Goal: Find specific page/section: Find specific page/section

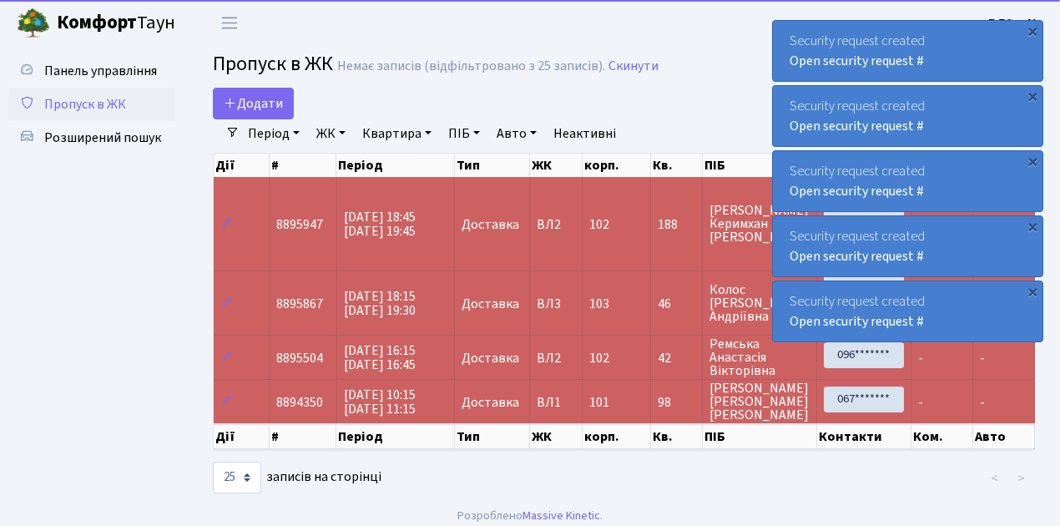
select select "25"
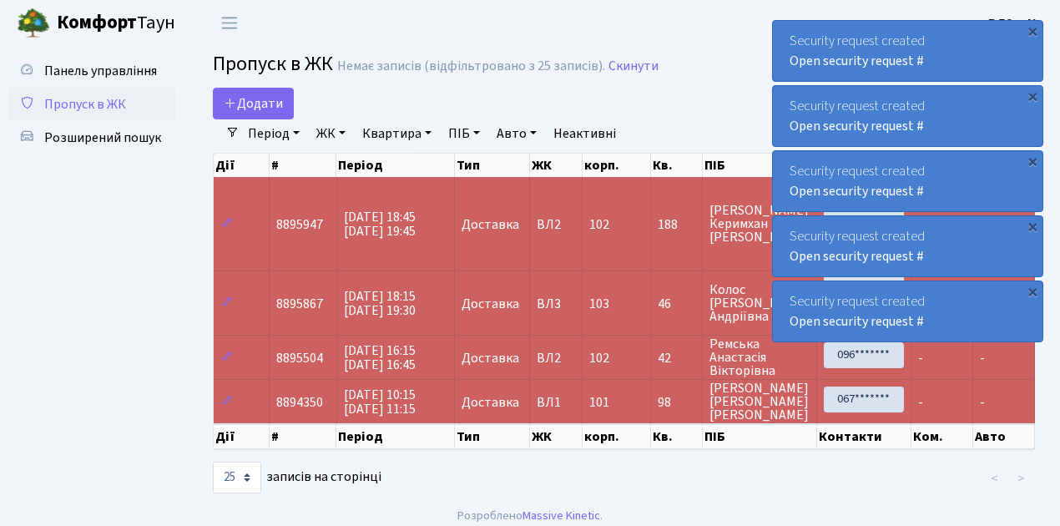
click at [89, 109] on span "Пропуск в ЖК" at bounding box center [85, 104] width 82 height 18
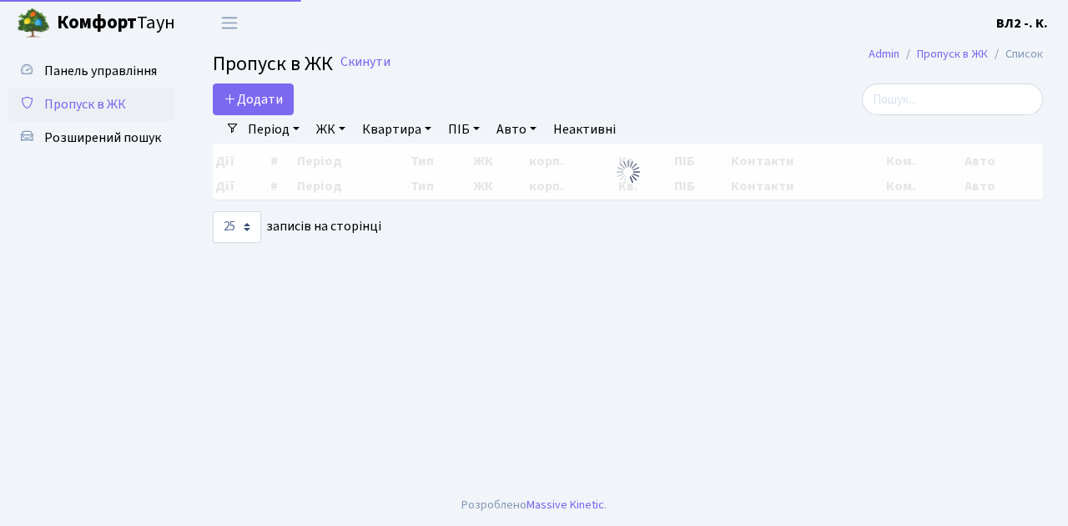
select select "25"
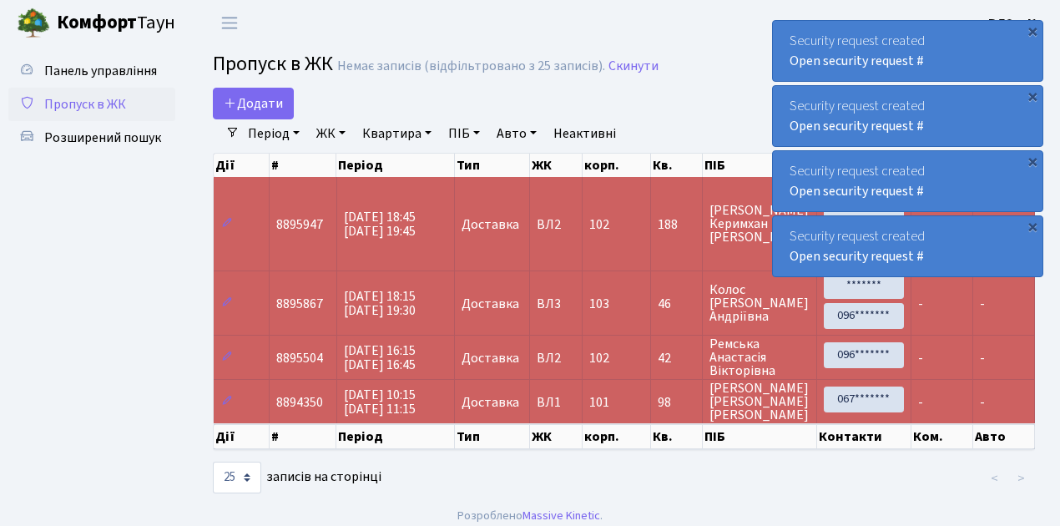
click at [101, 108] on span "Пропуск в ЖК" at bounding box center [85, 104] width 82 height 18
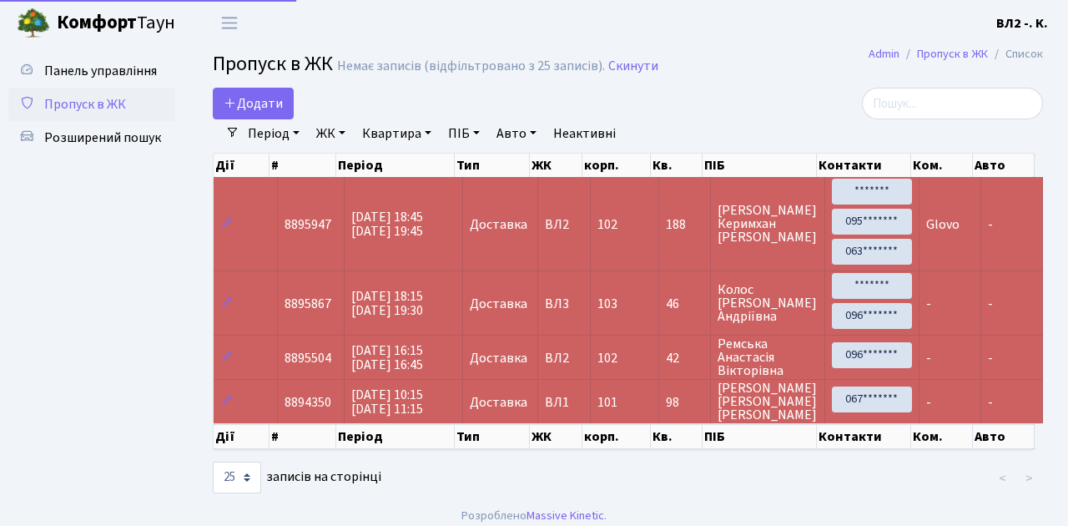
select select "25"
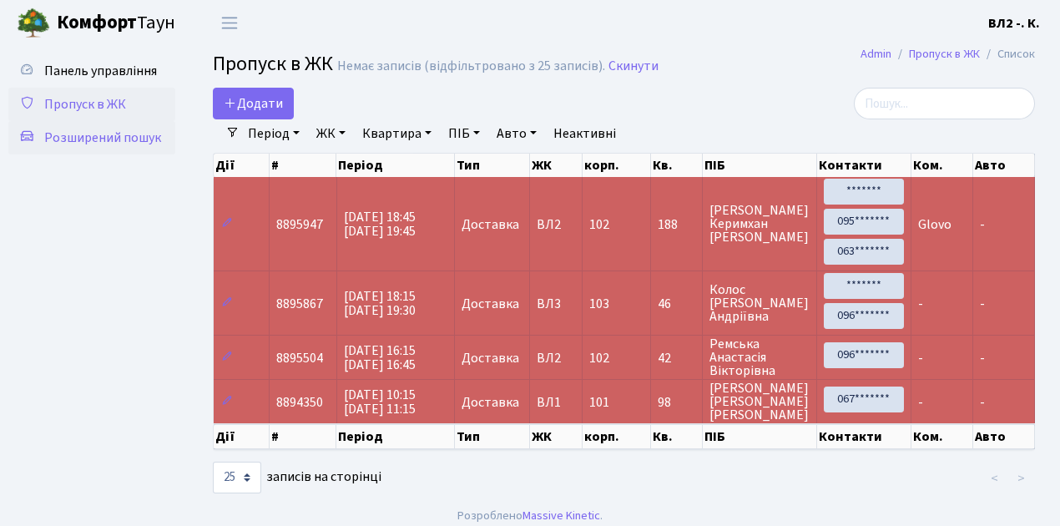
click at [135, 137] on span "Розширений пошук" at bounding box center [102, 137] width 117 height 18
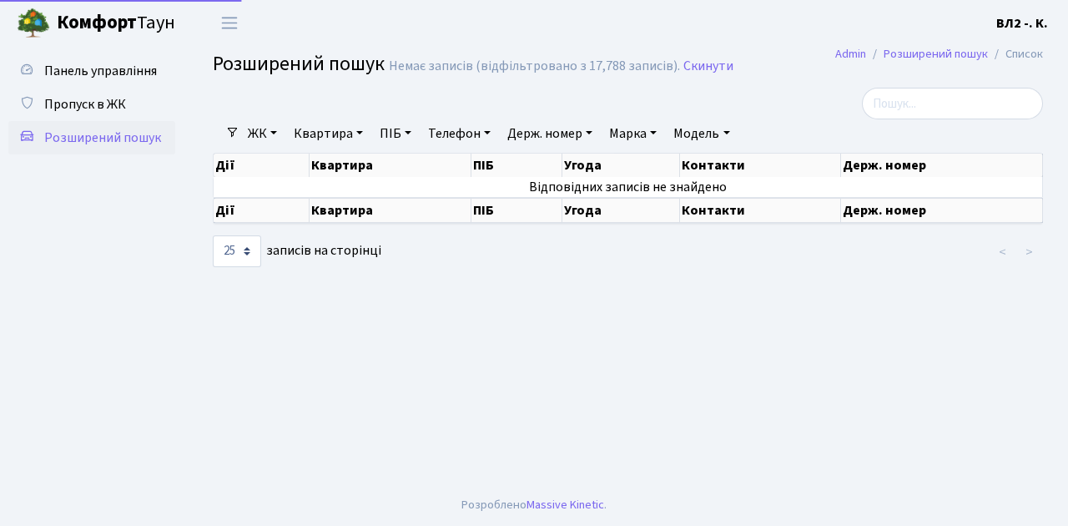
select select "25"
click at [329, 133] on link "Квартира" at bounding box center [328, 133] width 83 height 28
type input "46"
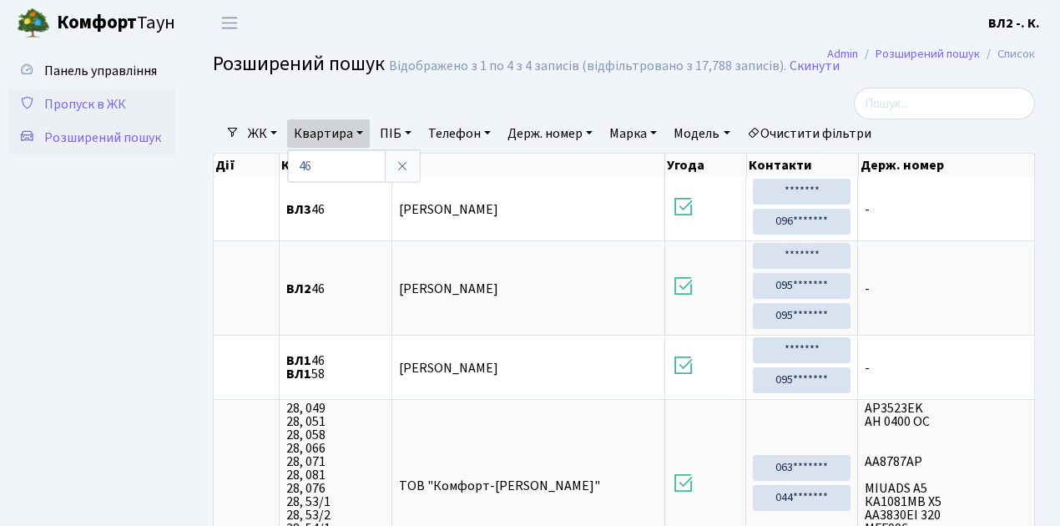
click at [85, 101] on span "Пропуск в ЖК" at bounding box center [85, 104] width 82 height 18
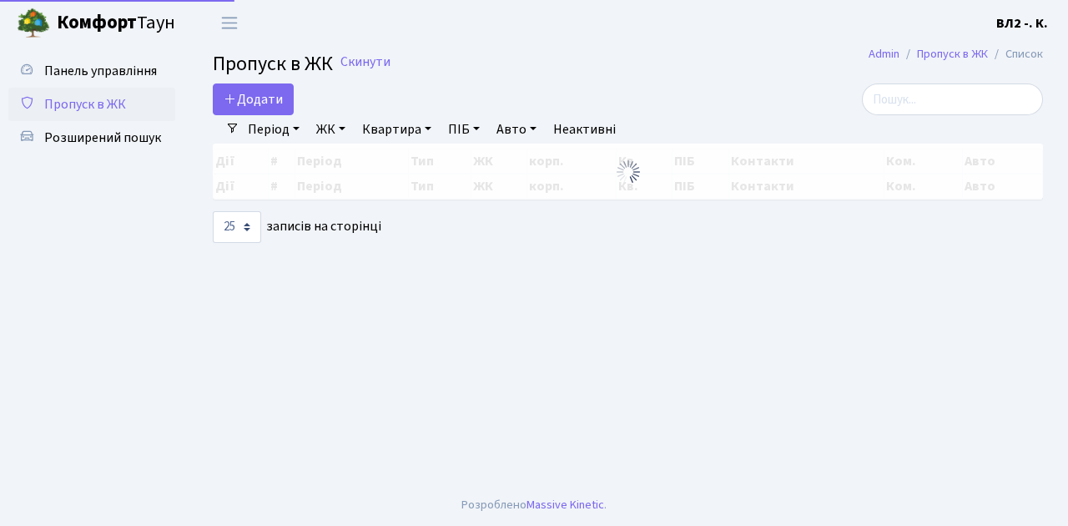
select select "25"
